Goal: Use online tool/utility: Utilize a website feature to perform a specific function

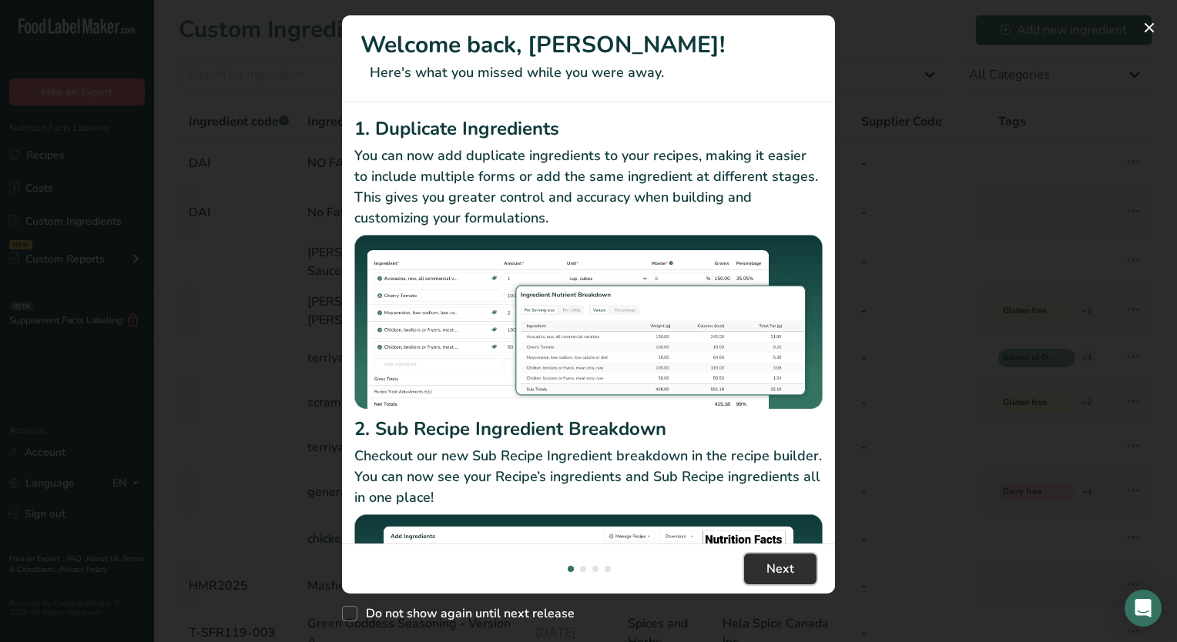
click at [791, 569] on span "Next" at bounding box center [780, 569] width 28 height 18
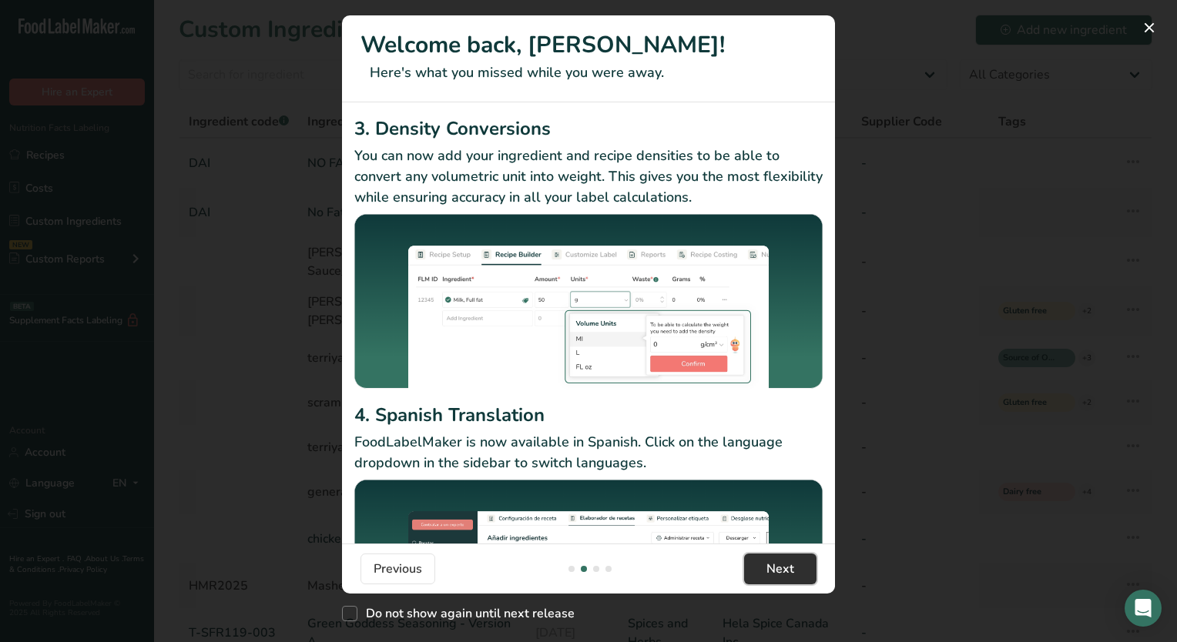
click at [791, 569] on span "Next" at bounding box center [780, 569] width 28 height 18
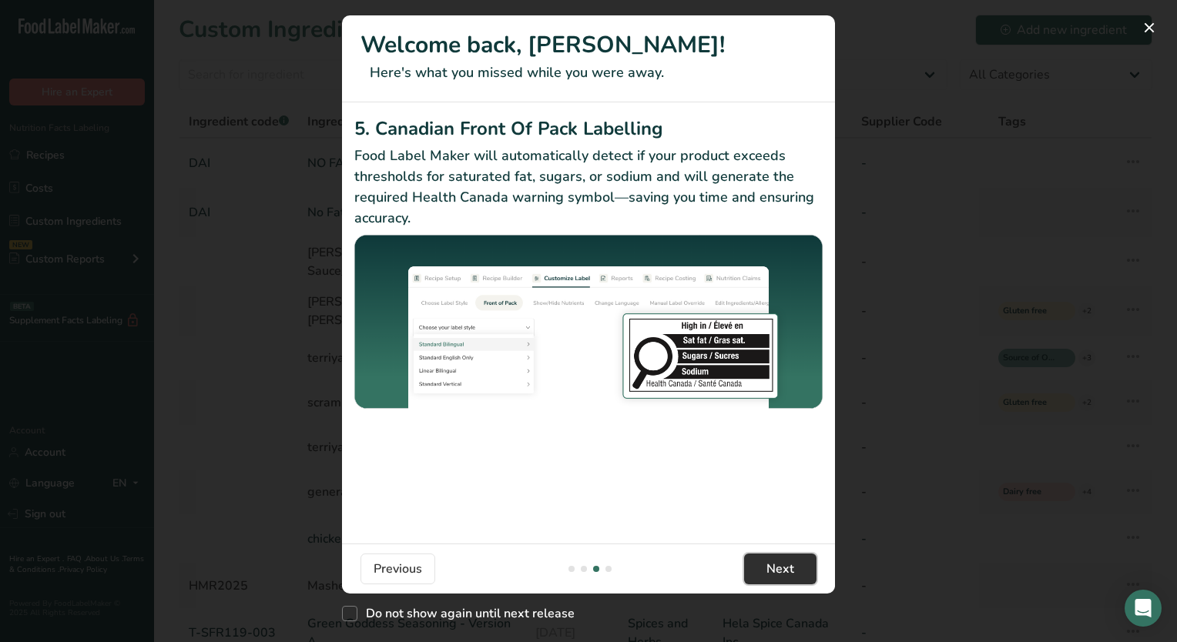
click at [791, 569] on span "Next" at bounding box center [780, 569] width 28 height 18
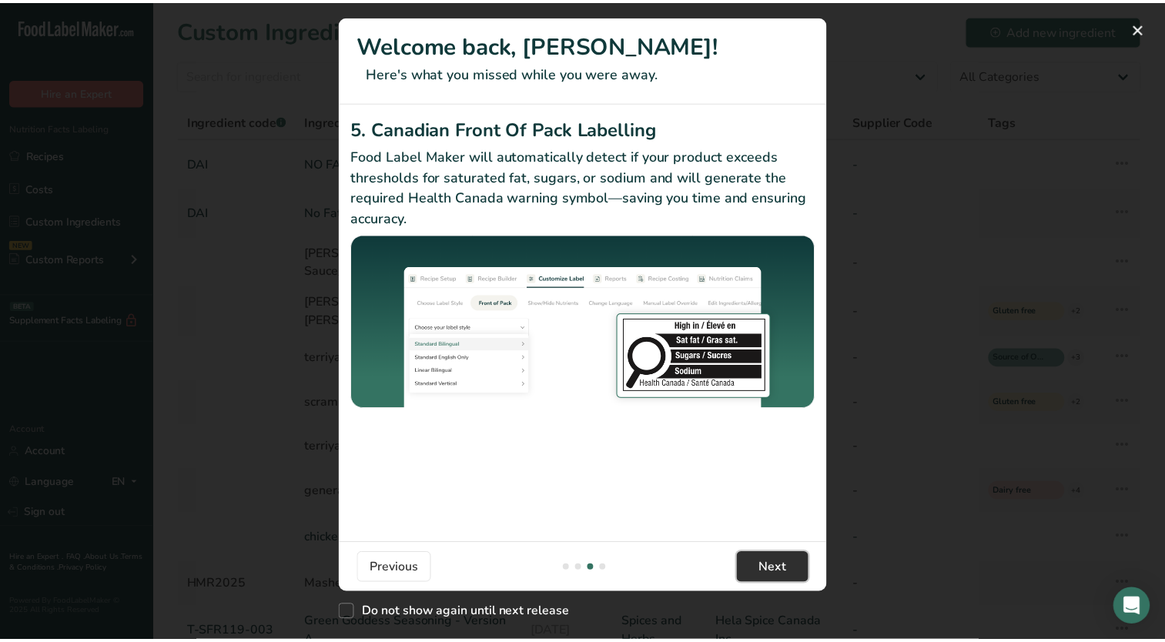
scroll to position [0, 1479]
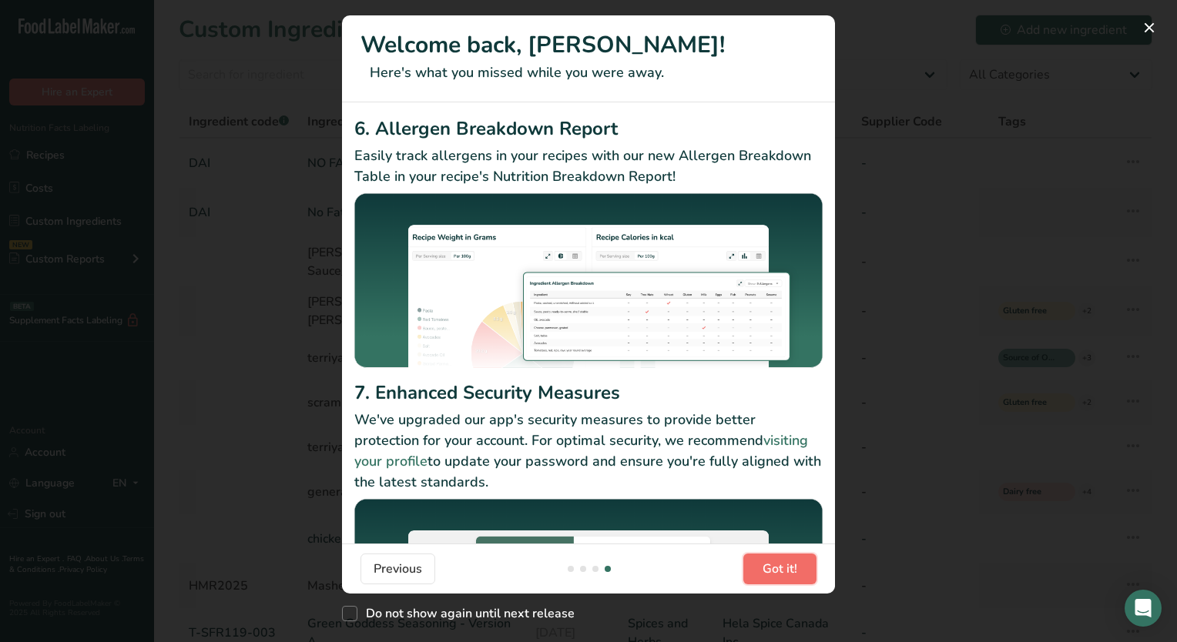
click at [791, 569] on span "Got it!" at bounding box center [780, 569] width 35 height 18
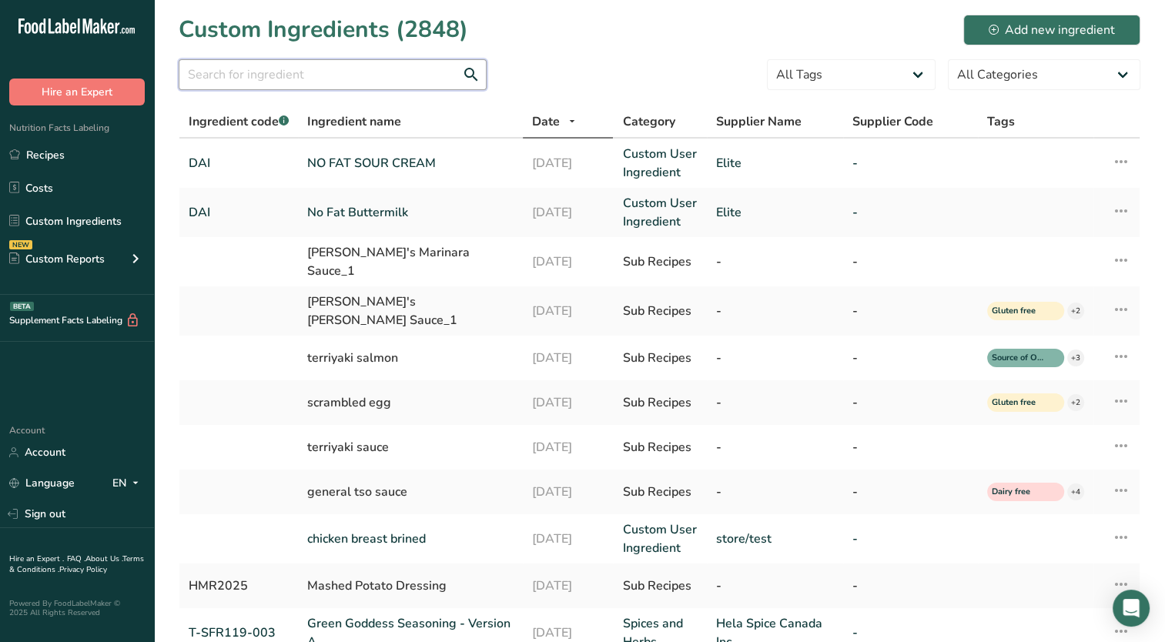
click at [257, 69] on input "text" at bounding box center [333, 74] width 308 height 31
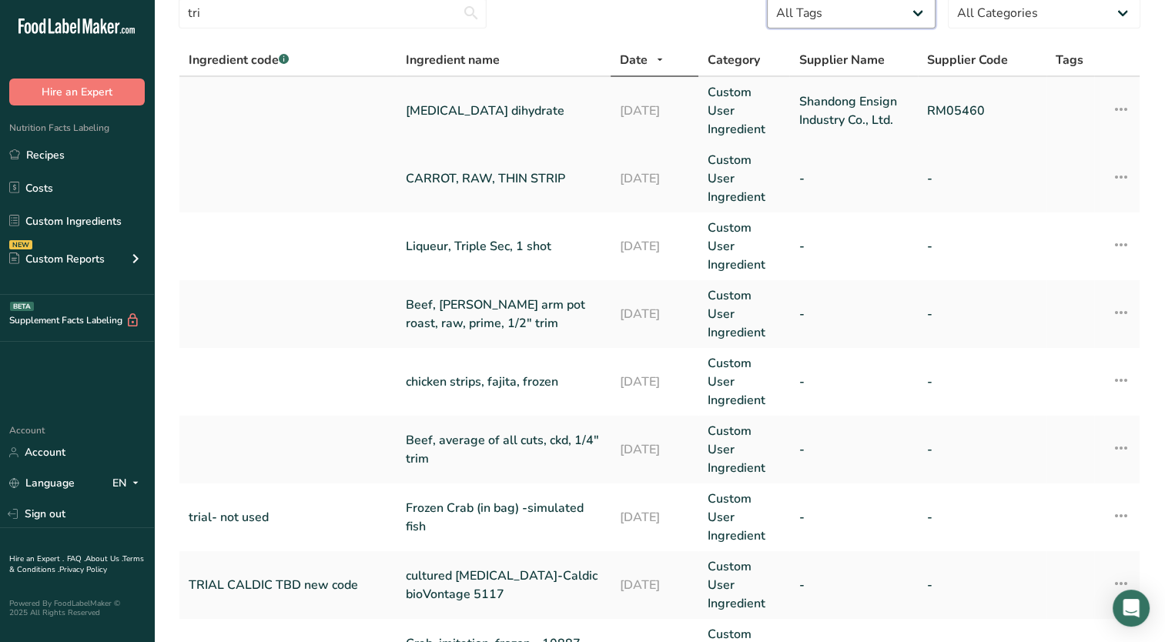
scroll to position [0, 0]
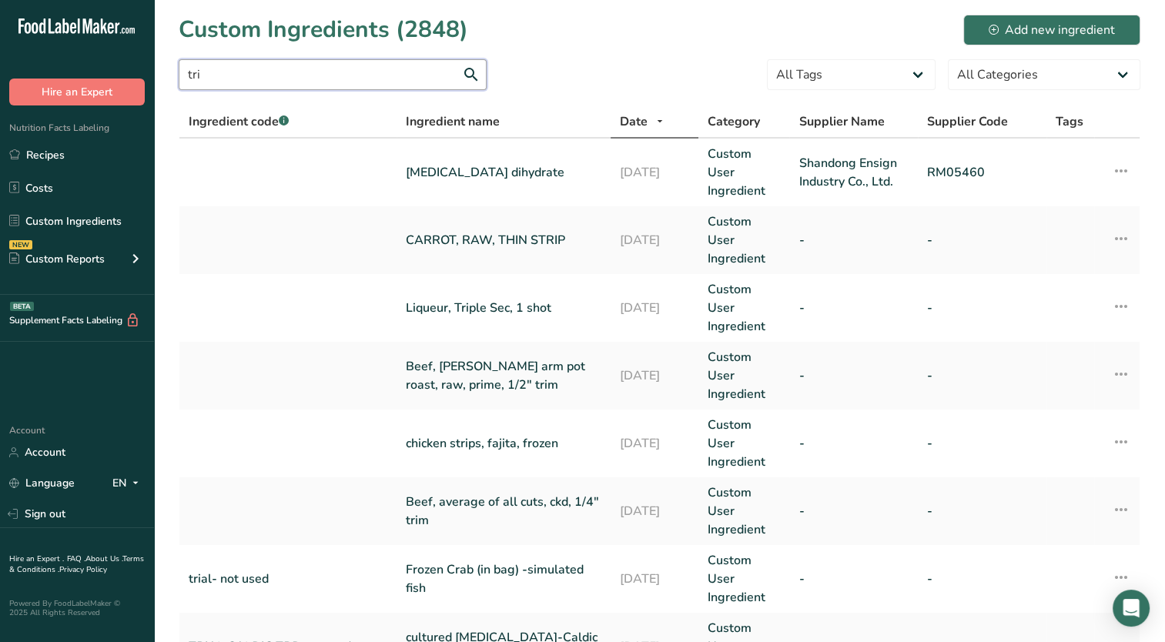
click at [227, 72] on input "tri" at bounding box center [333, 74] width 308 height 31
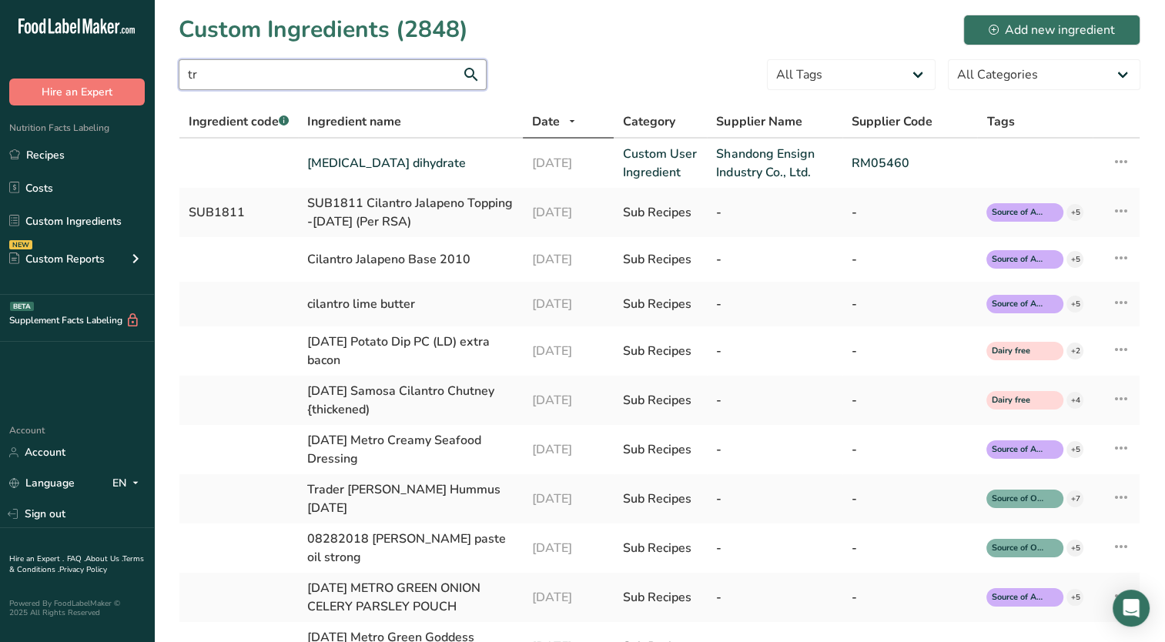
type input "t"
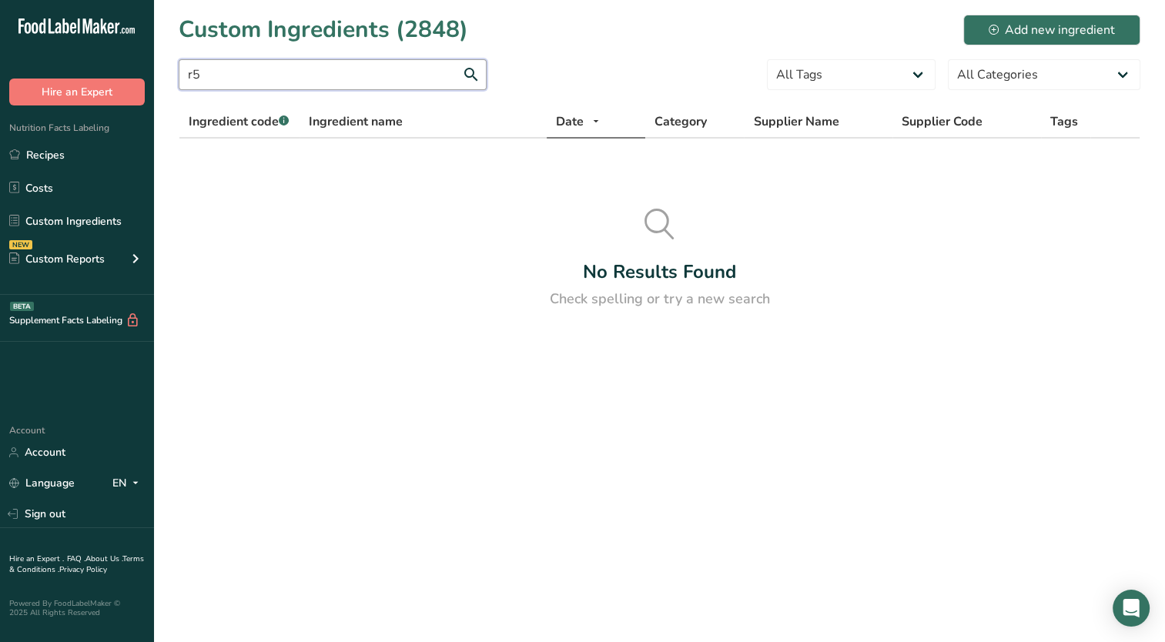
type input "r"
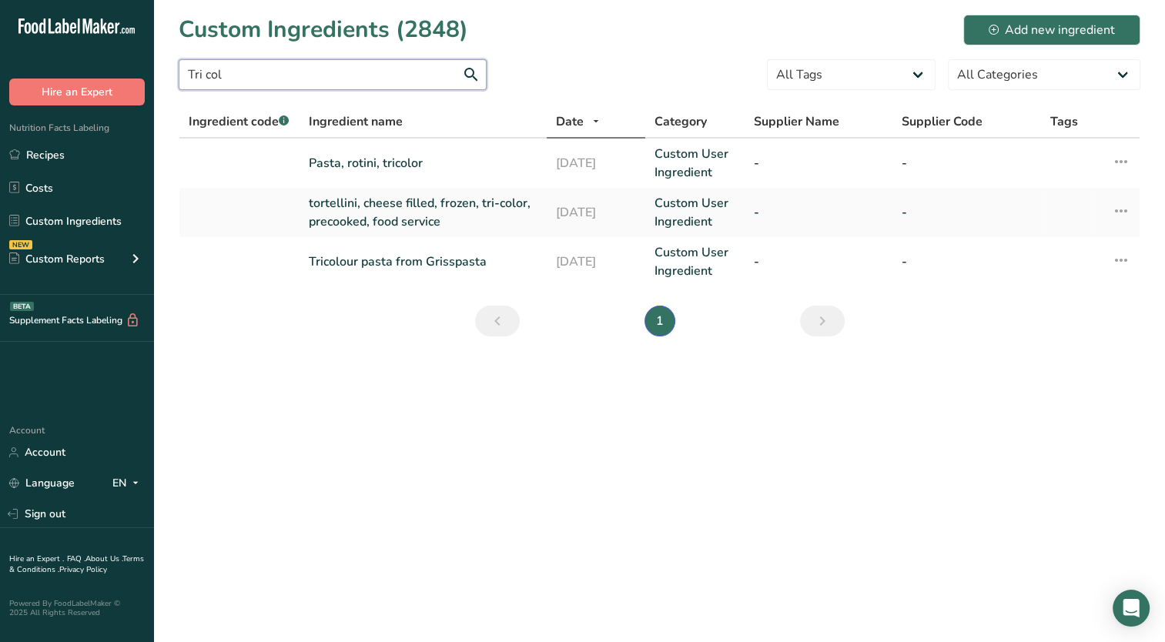
type input "Tri col"
